Goal: Book appointment/travel/reservation

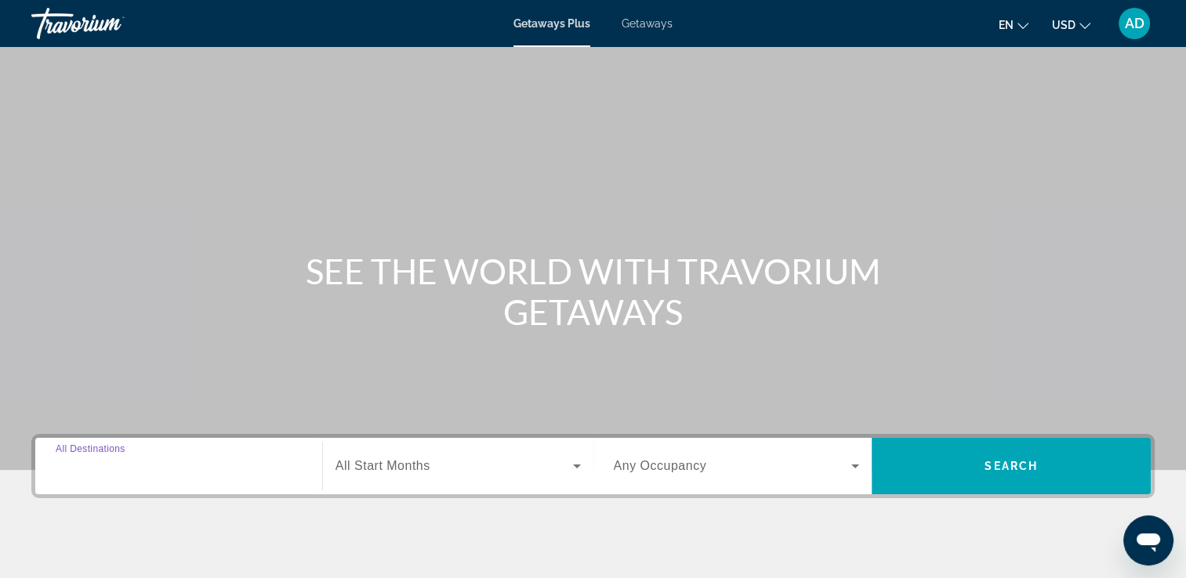
click at [80, 474] on input "Destination All Destinations" at bounding box center [179, 467] width 246 height 19
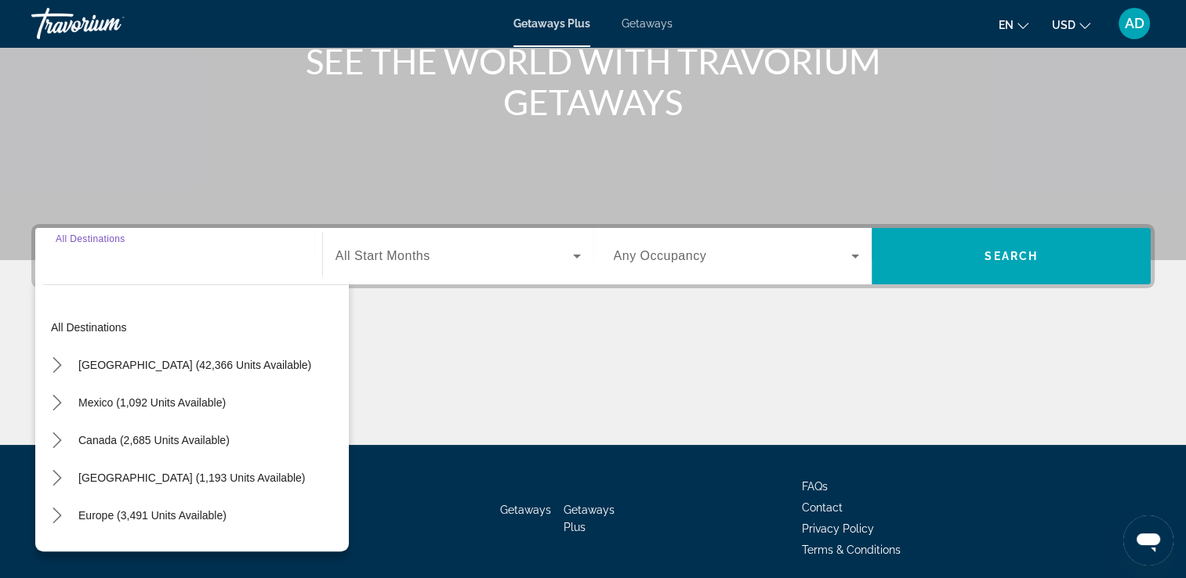
scroll to position [268, 0]
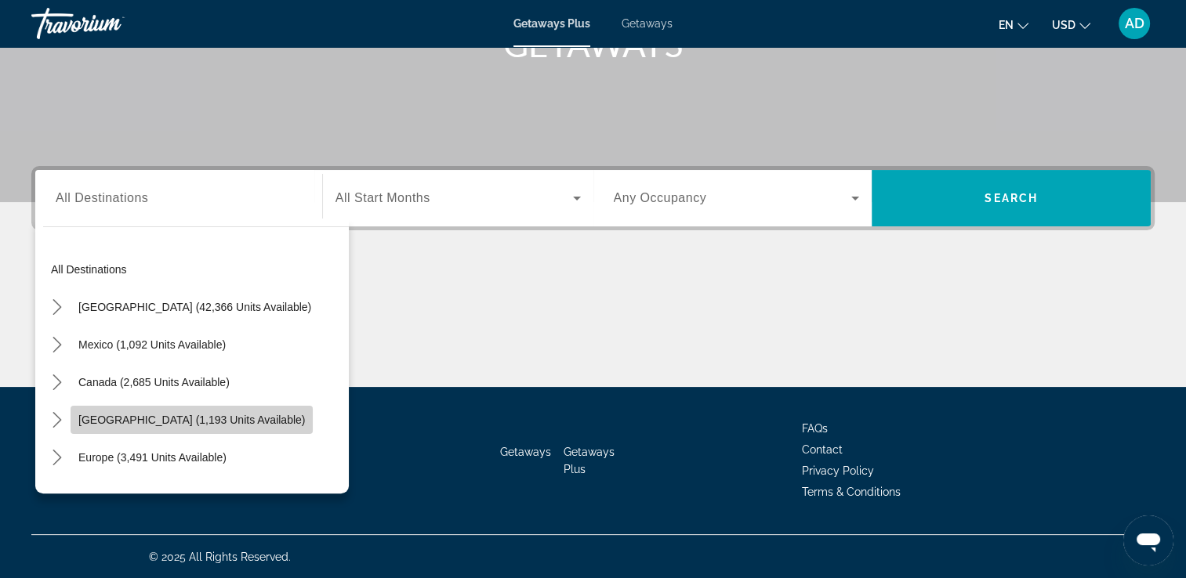
click at [126, 422] on span "[GEOGRAPHIC_DATA] (1,193 units available)" at bounding box center [191, 420] width 226 height 13
type input "**********"
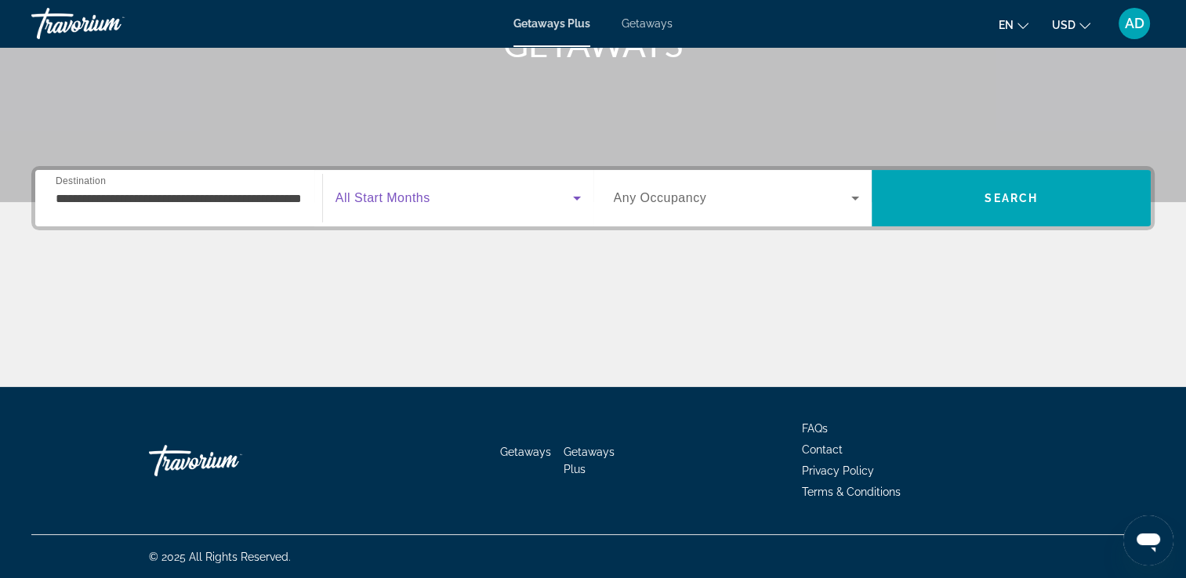
click at [467, 200] on span "Search widget" at bounding box center [453, 198] width 237 height 19
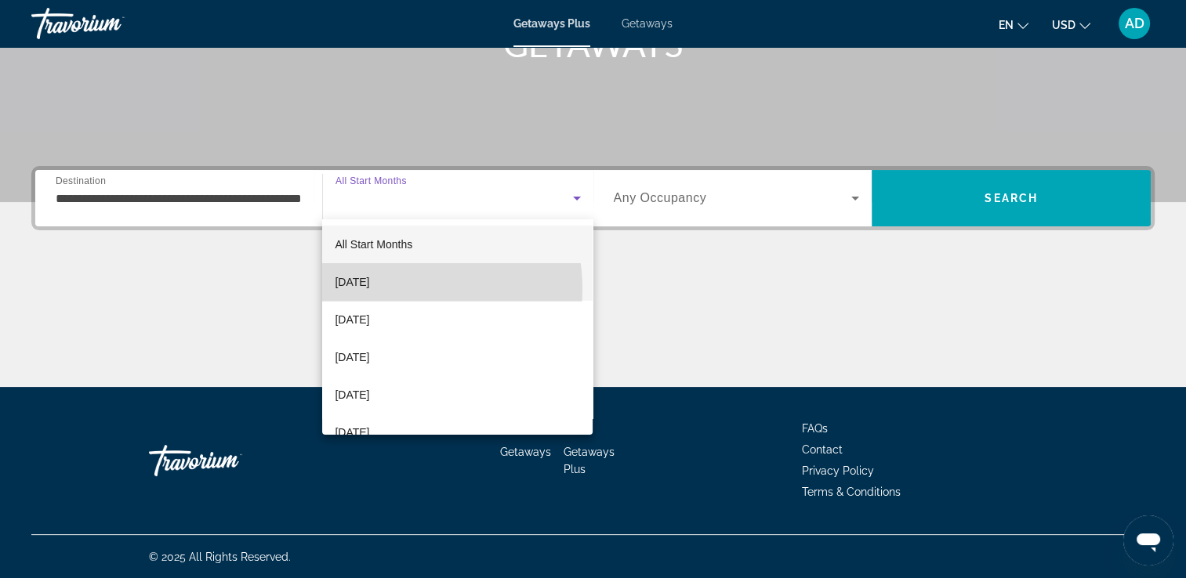
click at [369, 289] on span "[DATE]" at bounding box center [352, 282] width 34 height 19
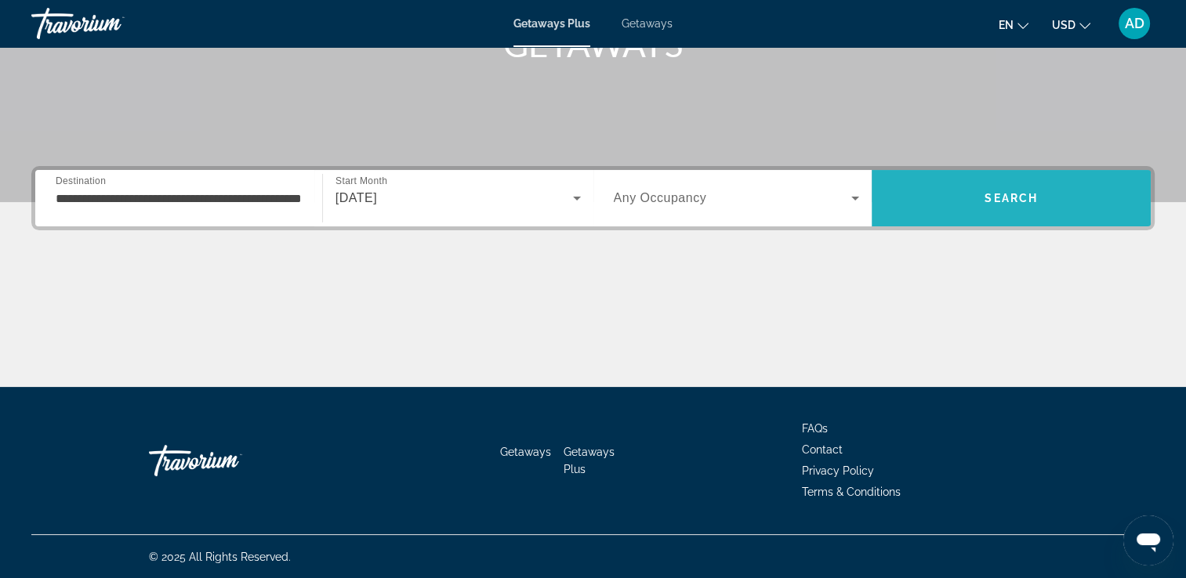
click at [992, 190] on span "Search" at bounding box center [1010, 198] width 279 height 38
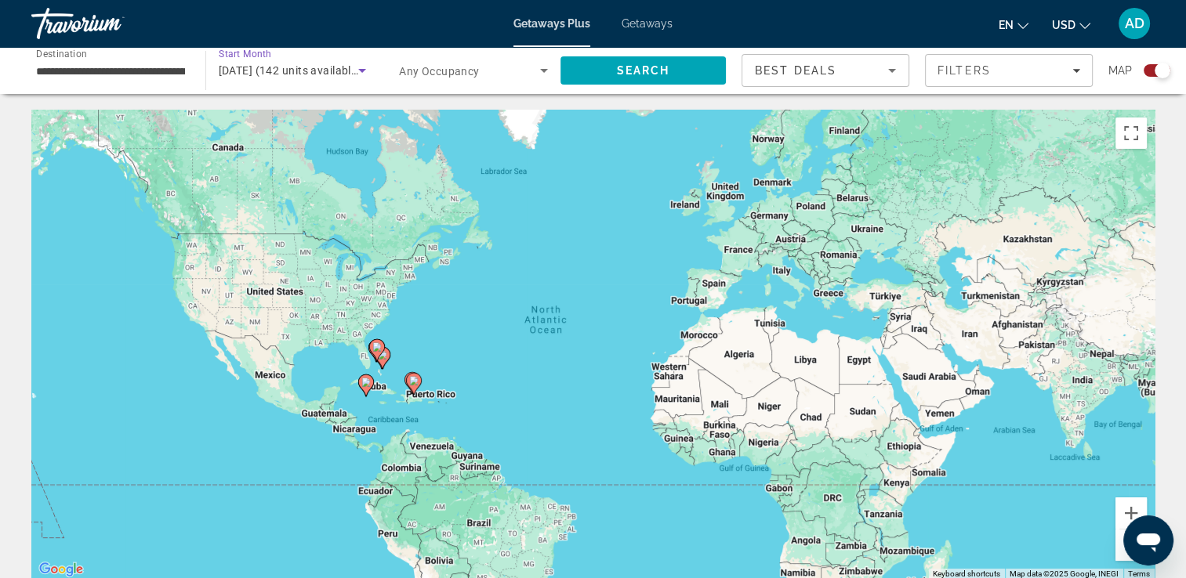
click at [360, 71] on icon "Search widget" at bounding box center [362, 71] width 8 height 4
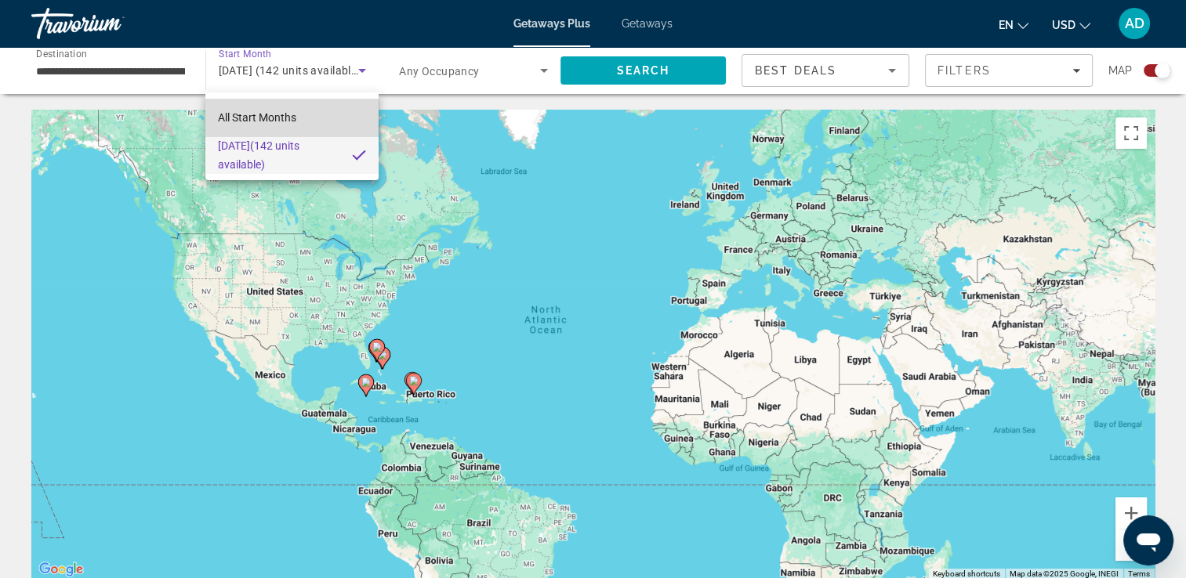
click at [246, 113] on span "All Start Months" at bounding box center [257, 117] width 78 height 13
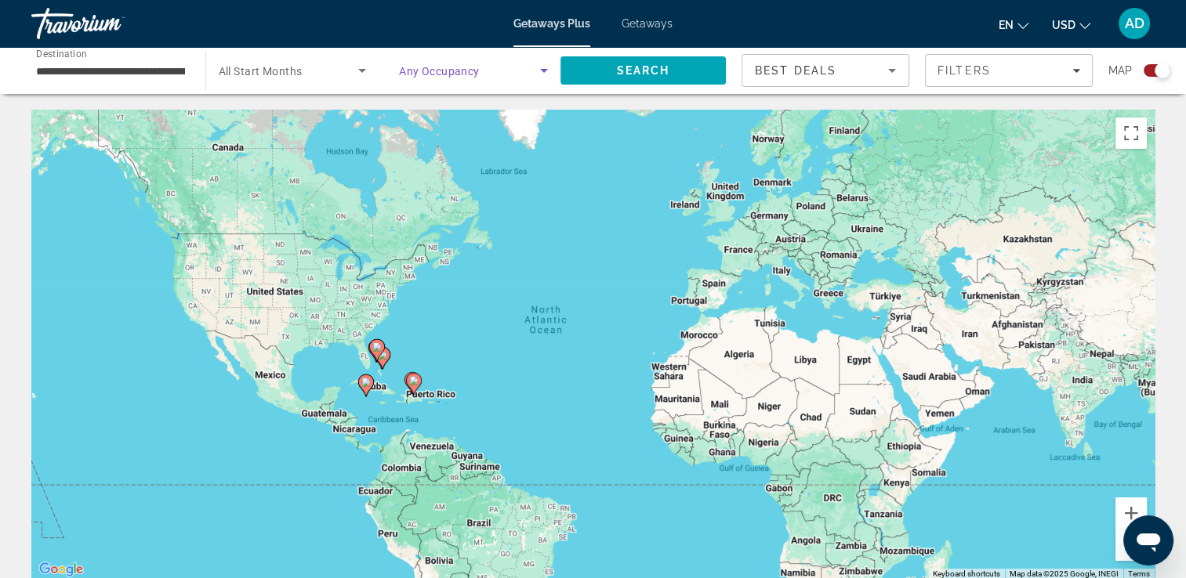
click at [480, 73] on span "Search widget" at bounding box center [469, 70] width 141 height 19
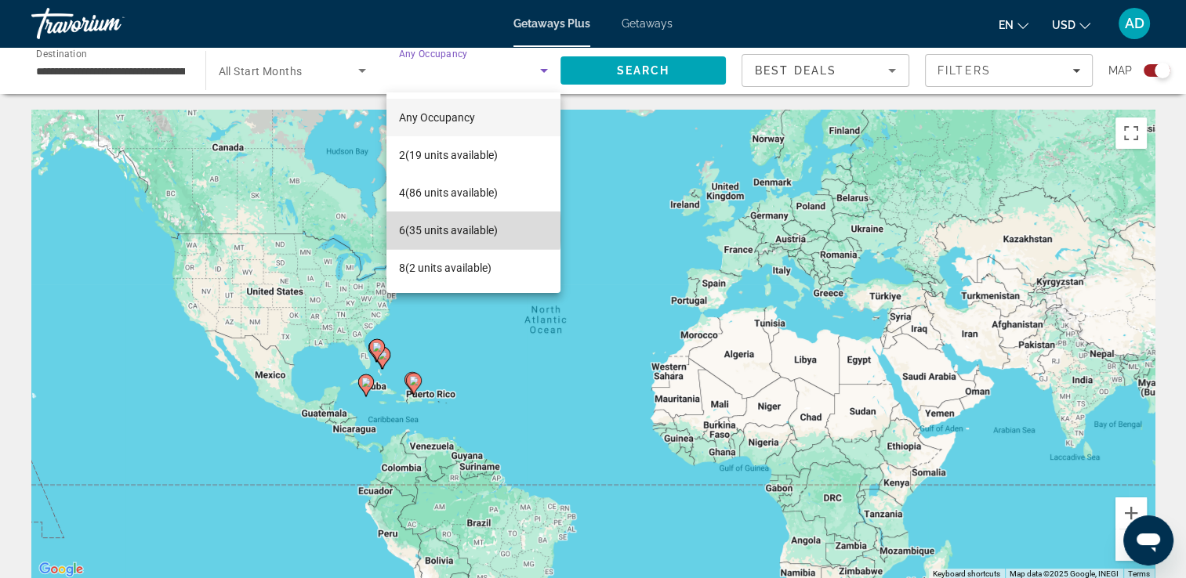
click at [469, 230] on span "6 (35 units available)" at bounding box center [448, 230] width 99 height 19
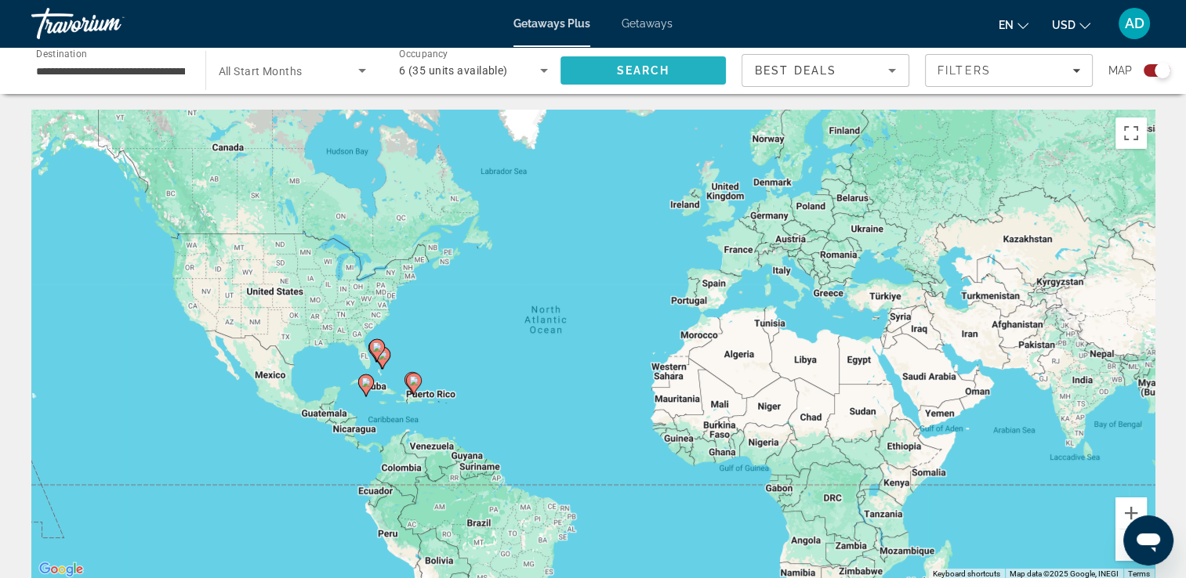
click at [645, 81] on span "Search" at bounding box center [643, 71] width 166 height 38
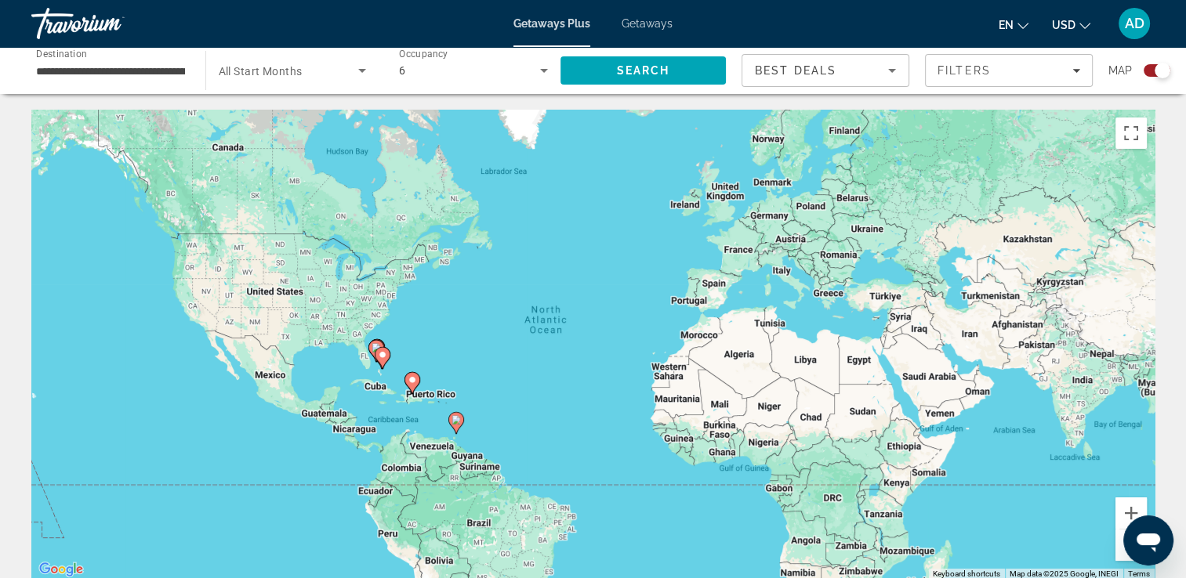
click at [656, 27] on span "Getaways" at bounding box center [646, 23] width 51 height 13
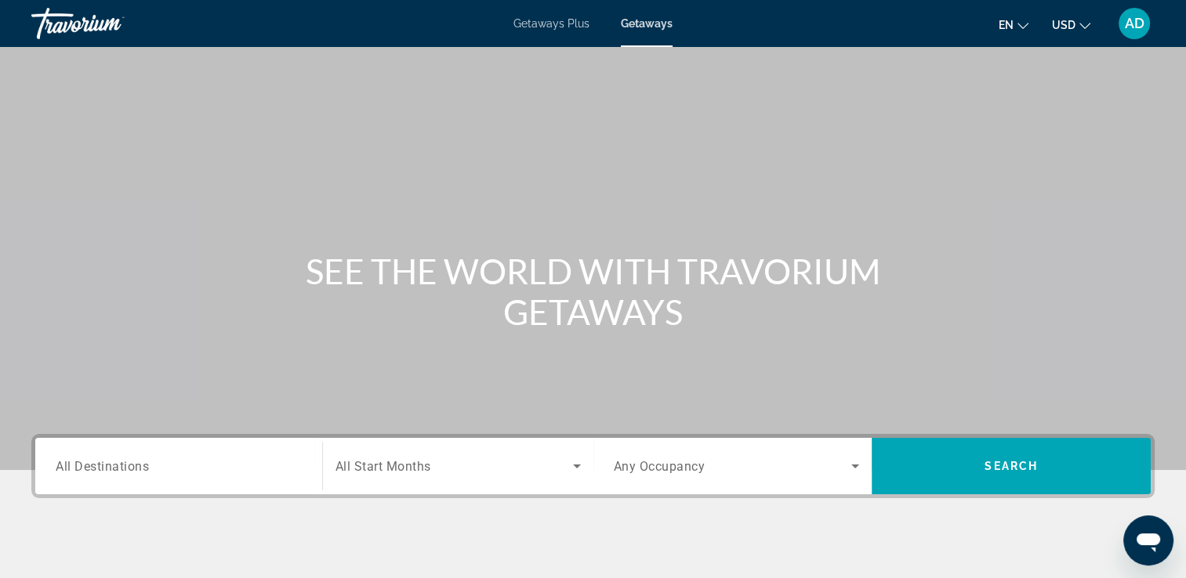
click at [114, 483] on div "Search widget" at bounding box center [179, 466] width 246 height 45
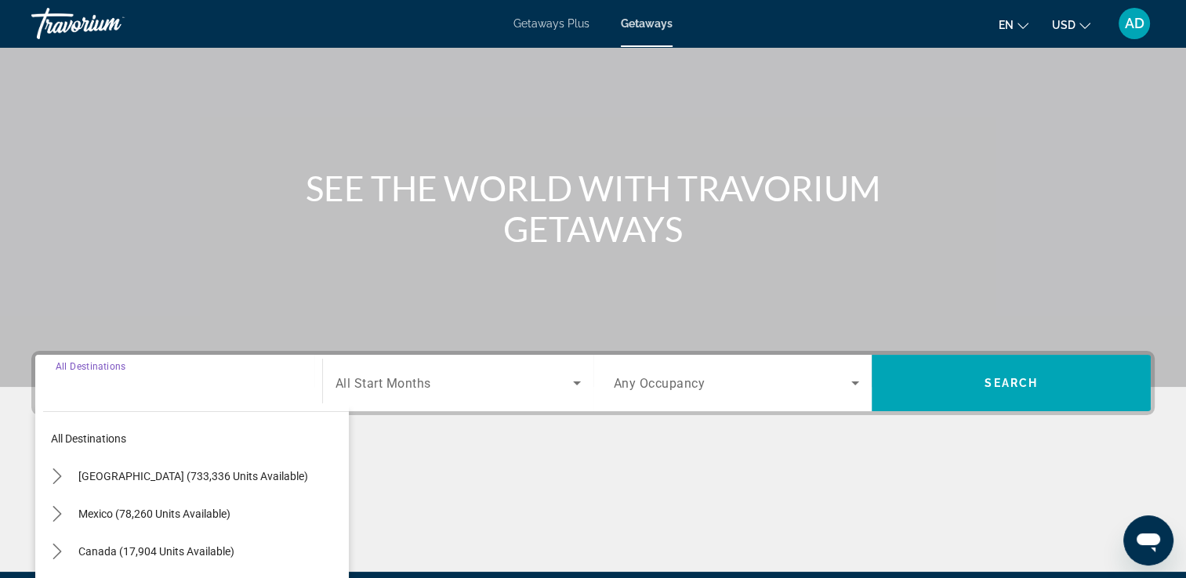
scroll to position [268, 0]
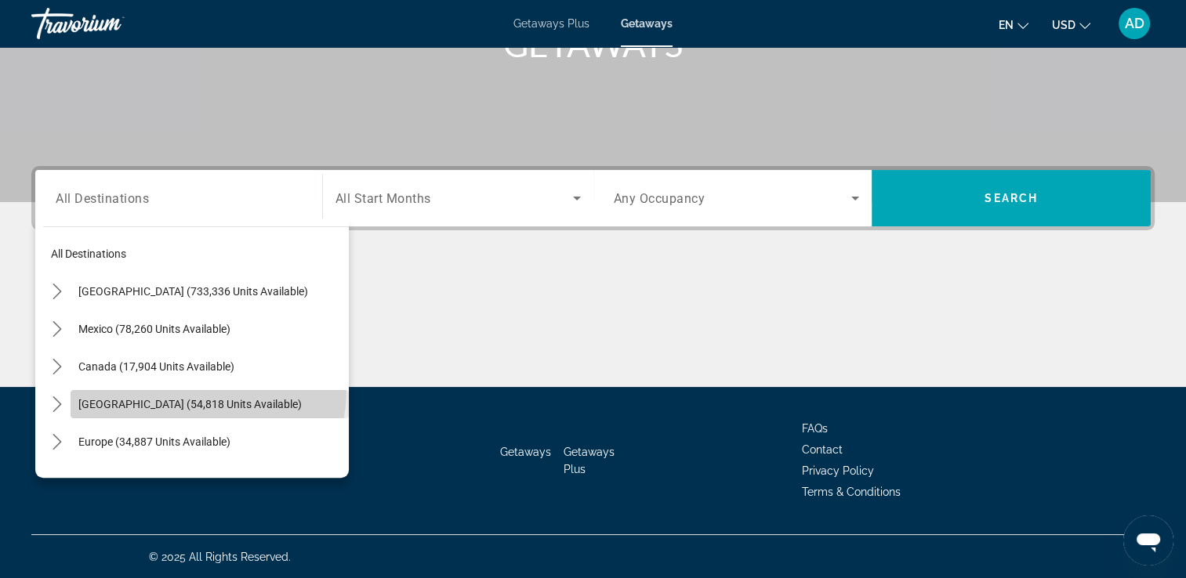
click at [207, 398] on span "[GEOGRAPHIC_DATA] (54,818 units available)" at bounding box center [189, 404] width 223 height 13
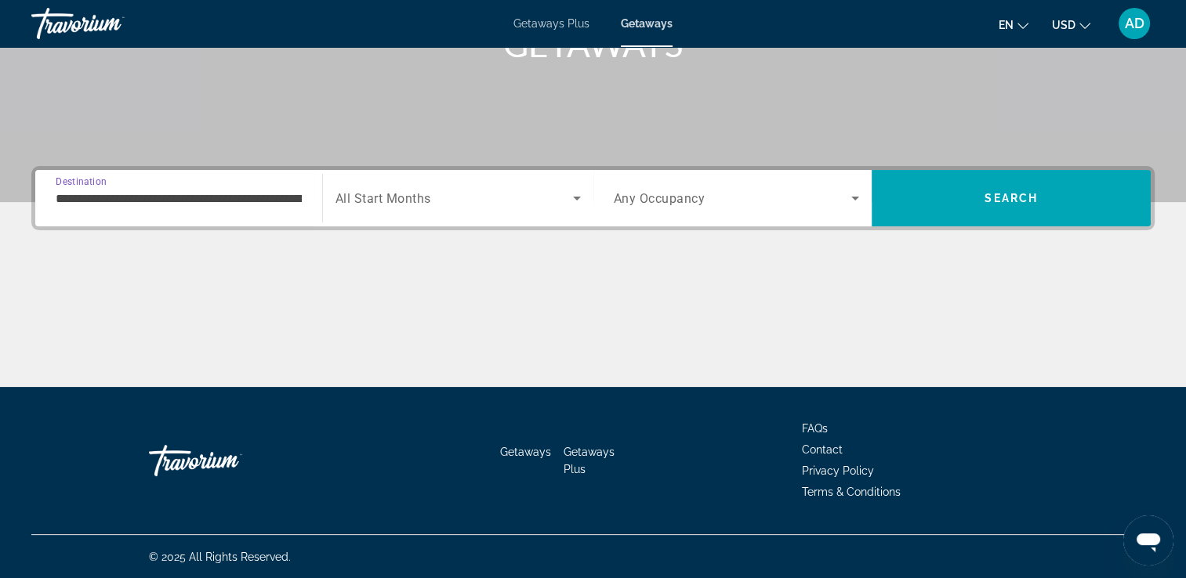
click at [262, 201] on input "**********" at bounding box center [179, 199] width 246 height 19
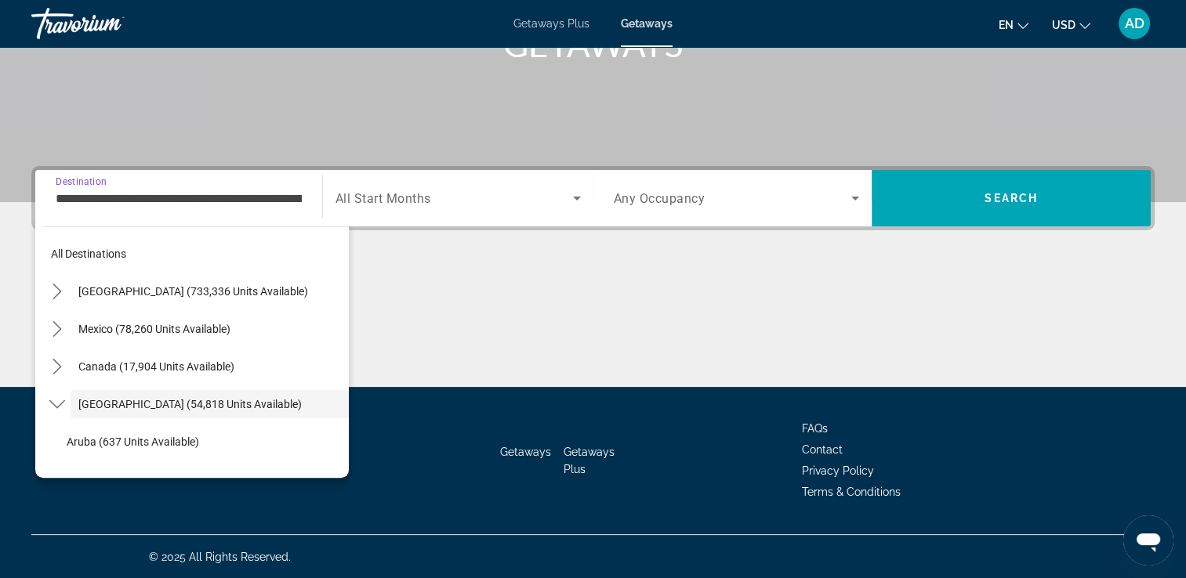
scroll to position [56, 0]
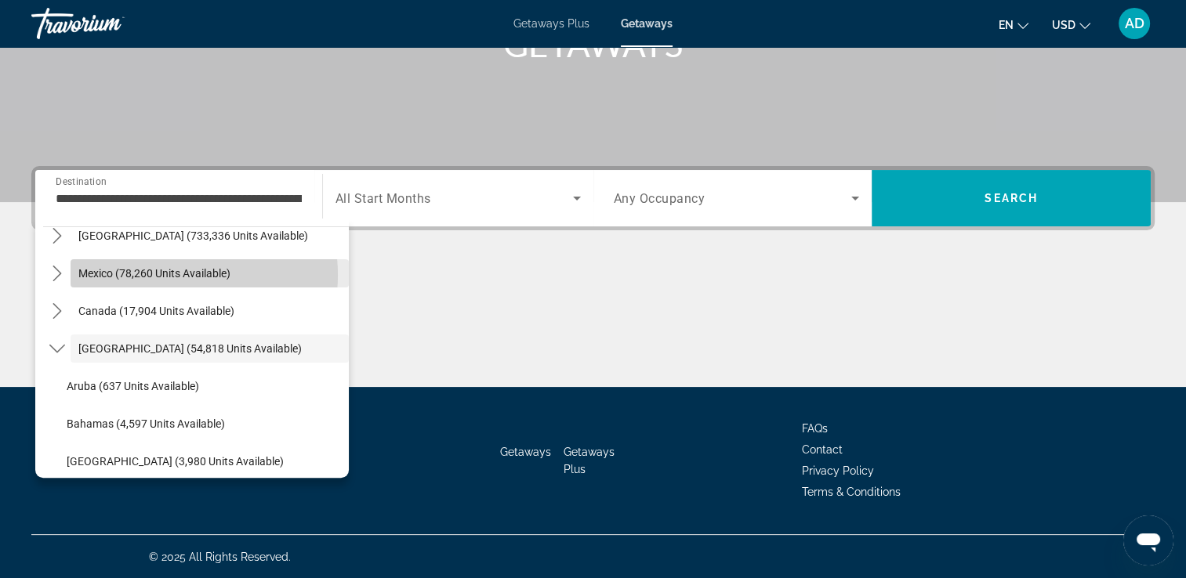
click at [159, 274] on span "Mexico (78,260 units available)" at bounding box center [154, 273] width 152 height 13
type input "**********"
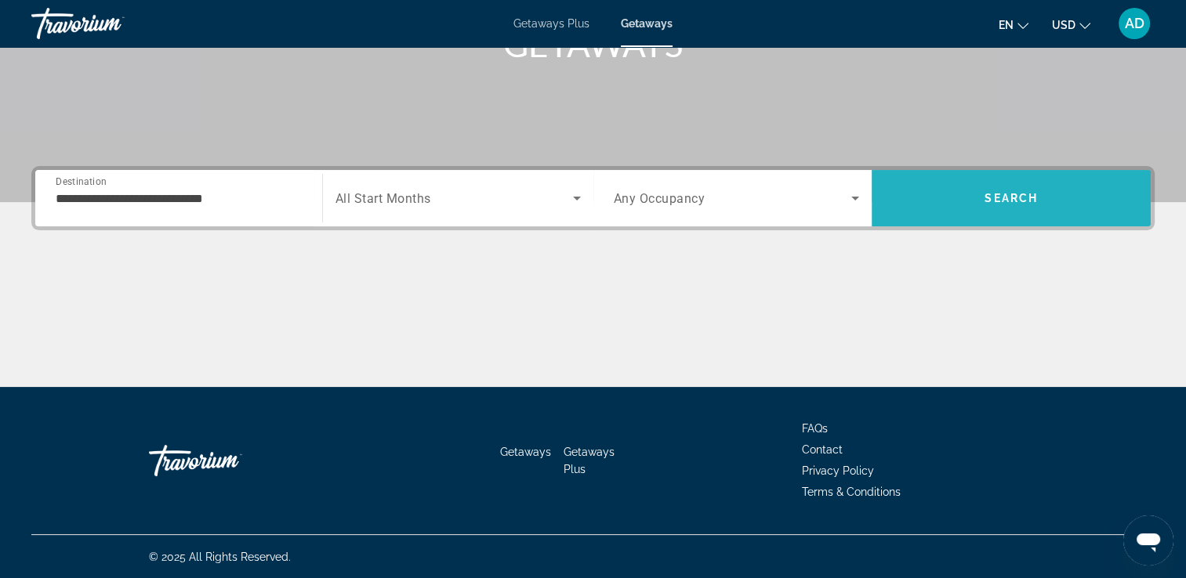
click at [983, 198] on span "Search" at bounding box center [1010, 198] width 279 height 38
